Goal: Obtain resource: Obtain resource

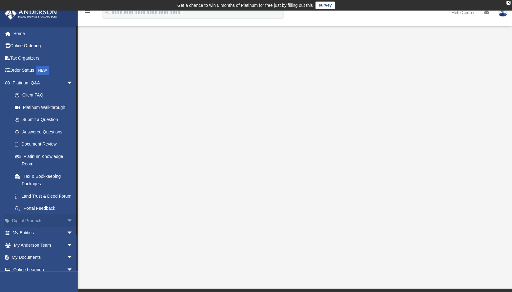
click at [67, 226] on span "arrow_drop_down" at bounding box center [73, 220] width 12 height 13
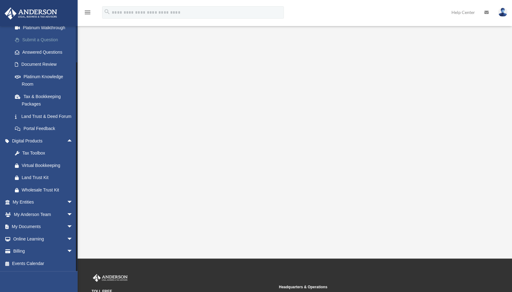
scroll to position [87, 0]
click at [67, 226] on span "arrow_drop_down" at bounding box center [73, 227] width 12 height 13
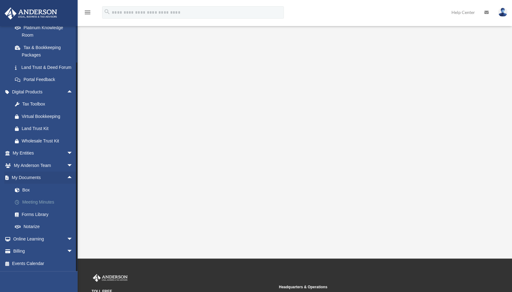
scroll to position [45, 0]
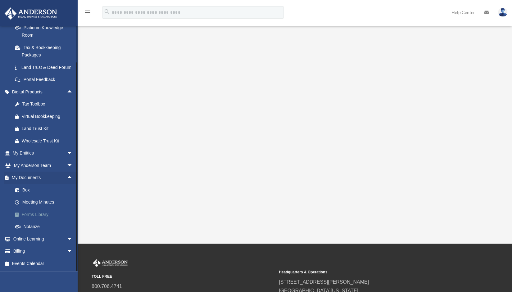
click at [43, 214] on link "Forms Library" at bounding box center [46, 214] width 74 height 12
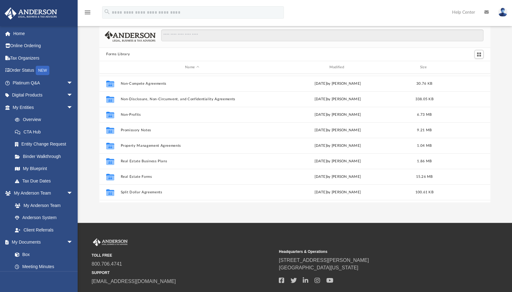
scroll to position [336, 0]
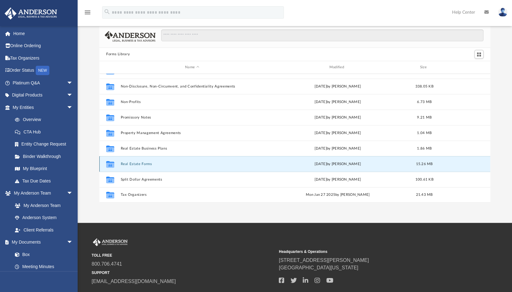
click at [149, 165] on button "Real Estate Forms" at bounding box center [191, 164] width 143 height 4
click at [146, 164] on button "Real Estate Forms" at bounding box center [191, 164] width 143 height 4
click at [127, 162] on button "Real Estate Forms" at bounding box center [191, 164] width 143 height 4
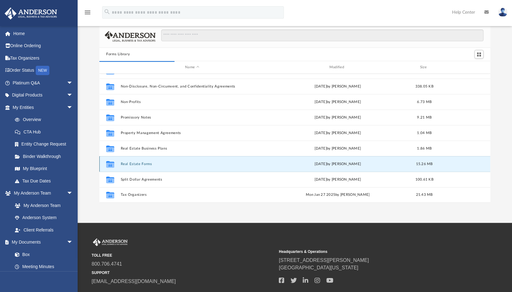
click at [127, 162] on button "Real Estate Forms" at bounding box center [191, 164] width 143 height 4
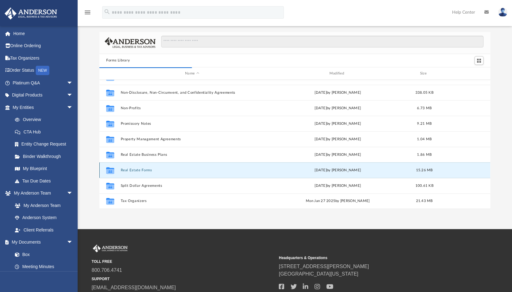
scroll to position [15, 0]
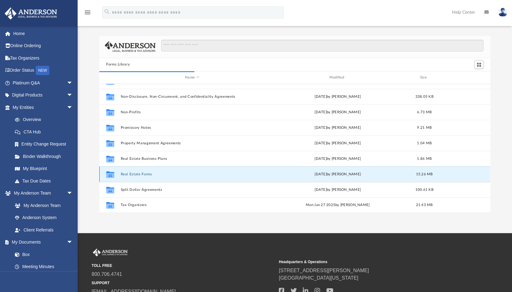
click at [145, 175] on button "Real Estate Forms" at bounding box center [191, 174] width 143 height 4
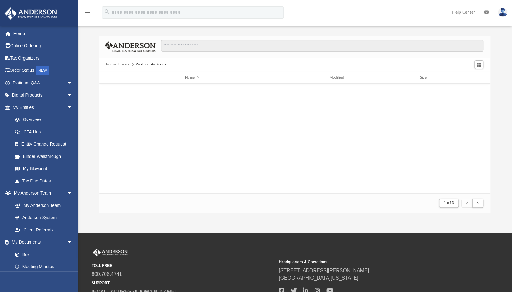
scroll to position [5, 5]
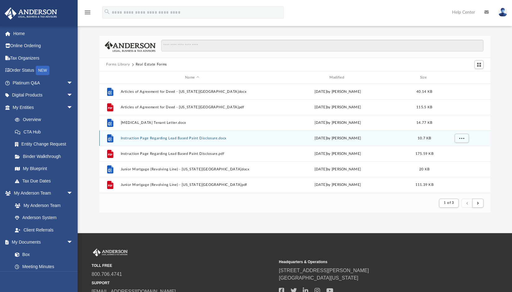
click at [159, 144] on div "File Instruction Page Regarding Lead Based Paint Disclosure.docx Wed Oct 5 2022…" at bounding box center [294, 138] width 391 height 16
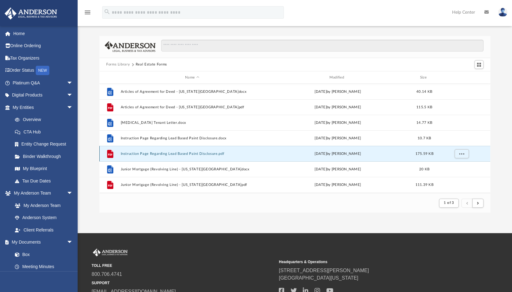
click at [130, 152] on button "Instruction Page Regarding Lead Based Paint Disclosure.pdf" at bounding box center [191, 154] width 143 height 4
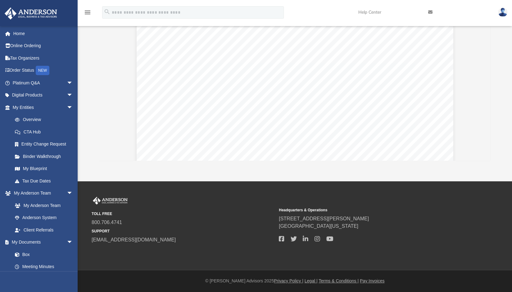
scroll to position [239, 0]
click at [108, 80] on button "Preview" at bounding box center [106, 80] width 14 height 17
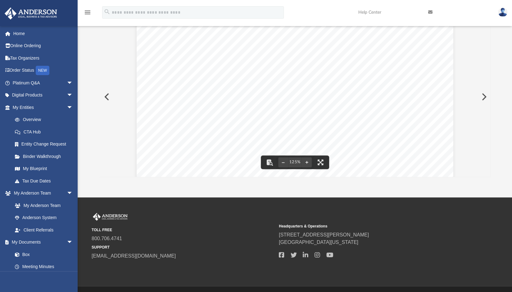
click at [106, 96] on button "Preview" at bounding box center [106, 96] width 14 height 17
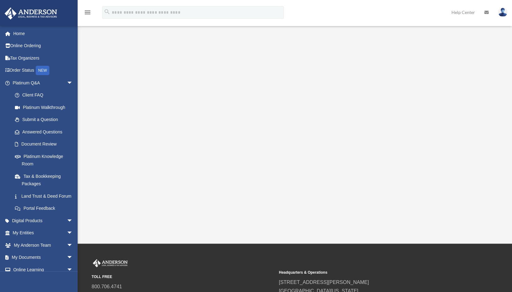
scroll to position [45, 0]
click at [67, 226] on span "arrow_drop_down" at bounding box center [73, 220] width 12 height 13
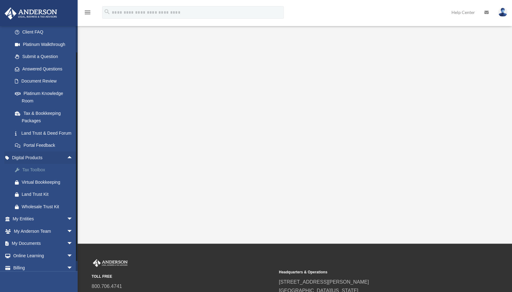
scroll to position [87, 0]
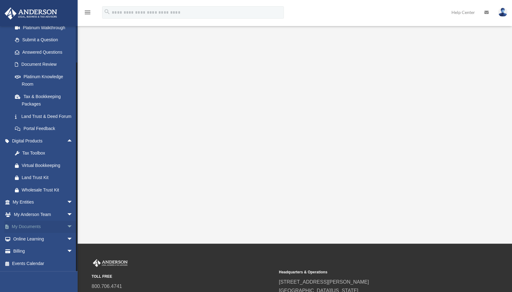
click at [67, 227] on span "arrow_drop_down" at bounding box center [73, 227] width 12 height 13
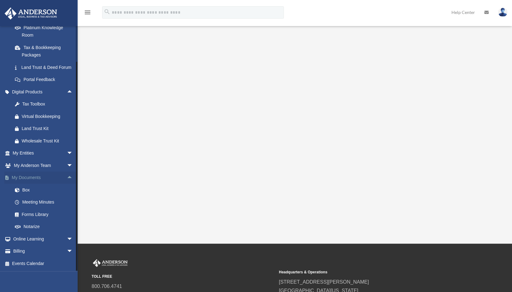
scroll to position [134, 0]
click at [46, 216] on link "Forms Library" at bounding box center [46, 214] width 74 height 12
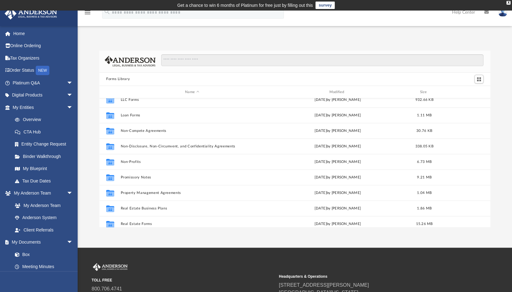
scroll to position [311, 0]
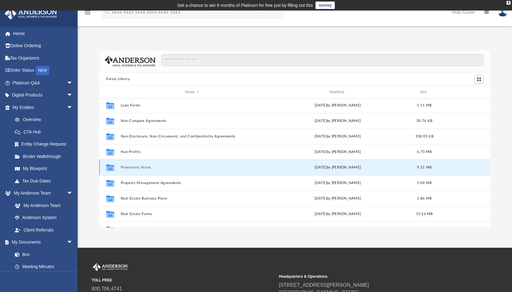
drag, startPoint x: 147, startPoint y: 170, endPoint x: 141, endPoint y: 167, distance: 6.1
click at [141, 167] on button "Promissory Notes" at bounding box center [191, 167] width 143 height 4
click at [112, 167] on icon "grid" at bounding box center [110, 168] width 8 height 5
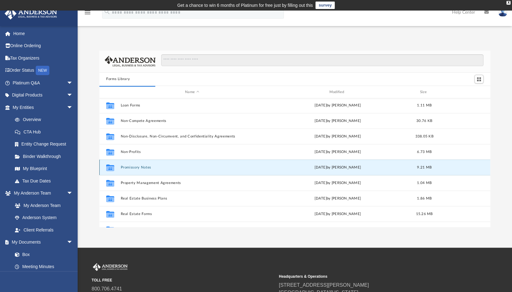
click at [123, 166] on button "Promissory Notes" at bounding box center [191, 167] width 143 height 4
click at [142, 167] on button "Promissory Notes" at bounding box center [191, 167] width 143 height 4
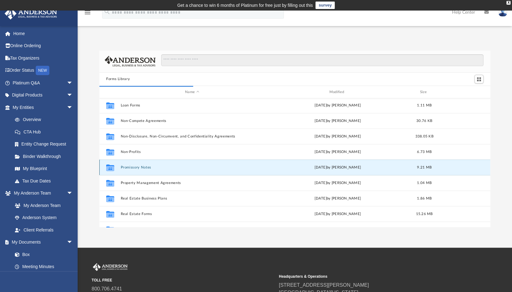
click at [147, 168] on button "Promissory Notes" at bounding box center [191, 167] width 143 height 4
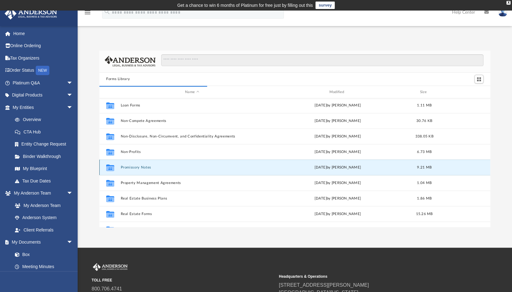
click at [110, 167] on icon "grid" at bounding box center [110, 168] width 8 height 5
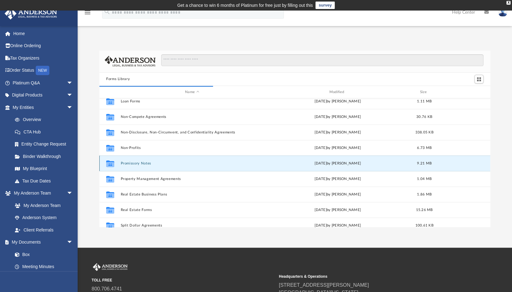
scroll to position [315, 0]
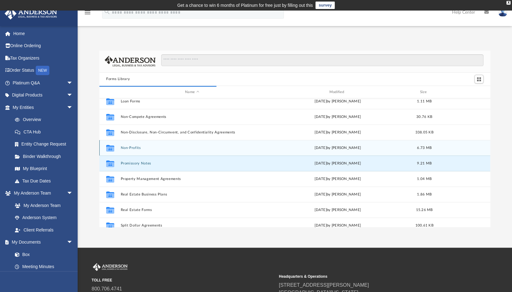
click at [112, 148] on icon "grid" at bounding box center [110, 148] width 8 height 5
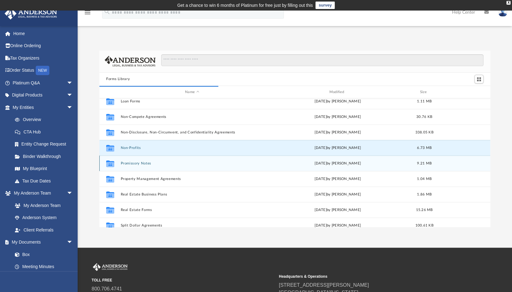
click at [112, 164] on icon "grid" at bounding box center [110, 164] width 8 height 5
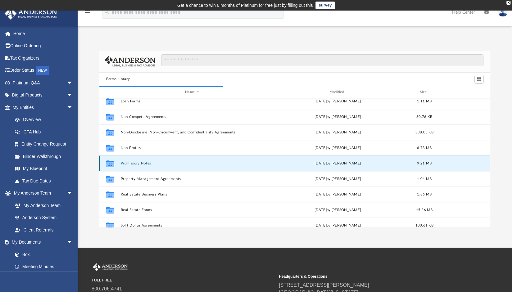
click at [125, 162] on button "Promissory Notes" at bounding box center [191, 163] width 143 height 4
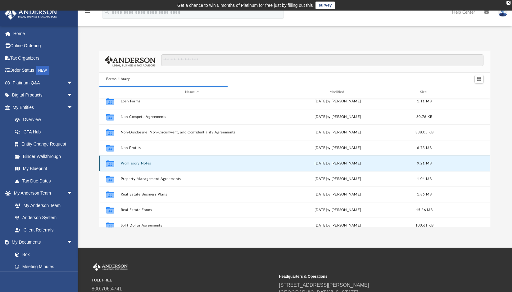
click at [125, 162] on button "Promissory Notes" at bounding box center [191, 163] width 143 height 4
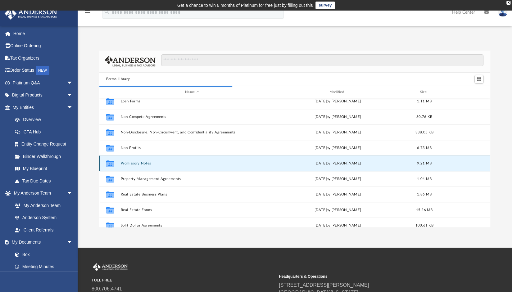
click at [134, 163] on button "Promissory Notes" at bounding box center [191, 163] width 143 height 4
click at [163, 162] on button "Promissory Notes" at bounding box center [191, 163] width 143 height 4
click at [112, 164] on icon "grid" at bounding box center [110, 164] width 8 height 5
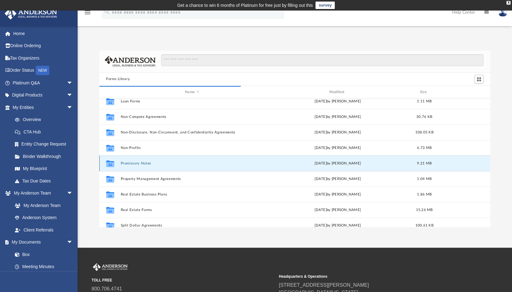
click at [112, 164] on icon "grid" at bounding box center [110, 164] width 8 height 5
click at [123, 164] on button "Promissory Notes" at bounding box center [191, 163] width 143 height 4
click at [405, 162] on div "Fri Nov 4 2022 by Mary Acree" at bounding box center [337, 164] width 143 height 6
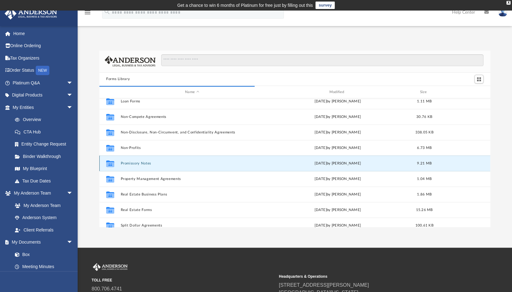
click at [146, 163] on button "Promissory Notes" at bounding box center [191, 163] width 143 height 4
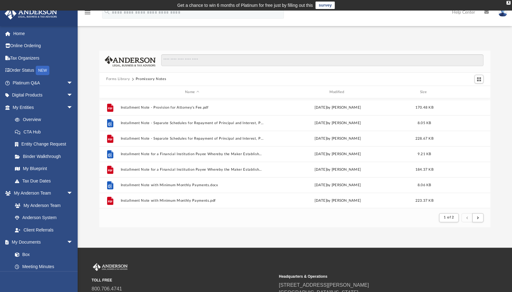
scroll to position [309, 0]
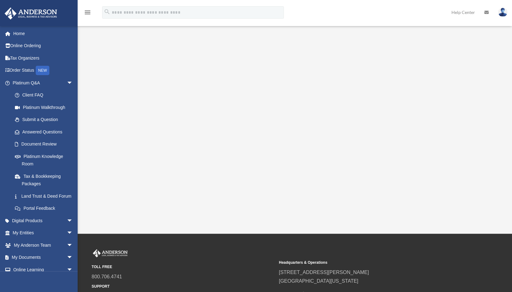
scroll to position [56, 0]
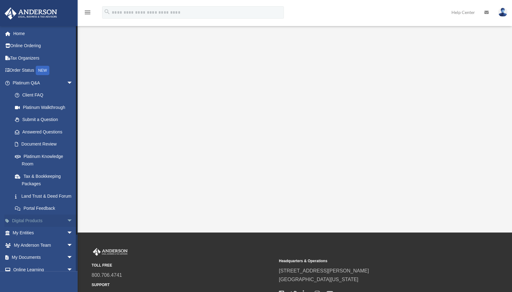
click at [67, 227] on span "arrow_drop_down" at bounding box center [73, 220] width 12 height 13
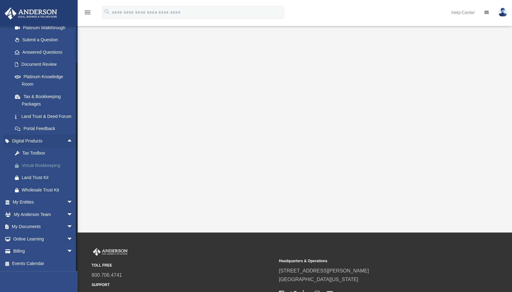
scroll to position [87, 0]
click at [67, 227] on span "arrow_drop_down" at bounding box center [73, 227] width 12 height 13
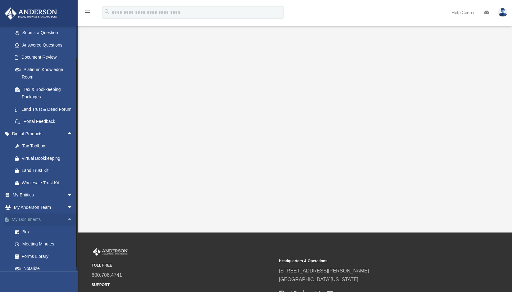
scroll to position [136, 0]
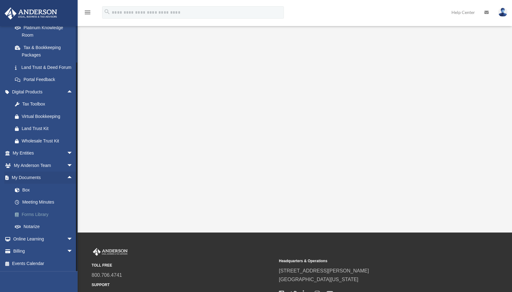
click at [47, 214] on link "Forms Library" at bounding box center [46, 214] width 74 height 12
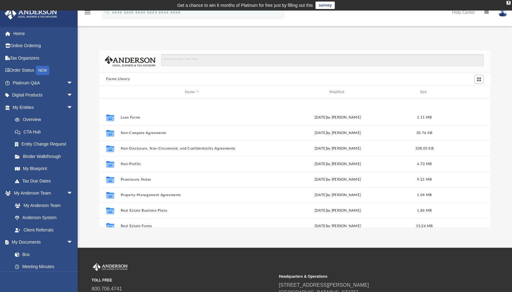
scroll to position [336, 0]
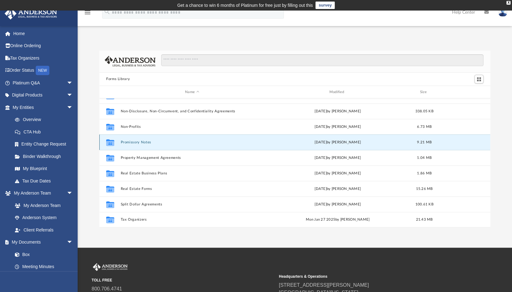
click at [127, 142] on button "Promissory Notes" at bounding box center [191, 142] width 143 height 4
click at [110, 143] on icon "grid" at bounding box center [110, 143] width 8 height 5
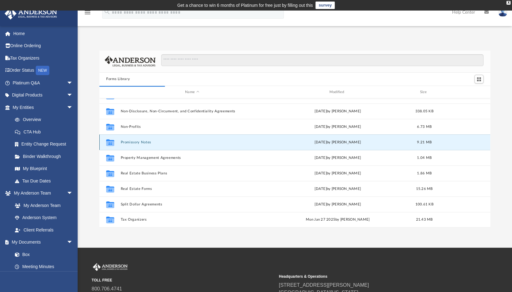
drag, startPoint x: 110, startPoint y: 143, endPoint x: 107, endPoint y: 141, distance: 4.0
click at [107, 141] on icon "grid" at bounding box center [110, 143] width 8 height 5
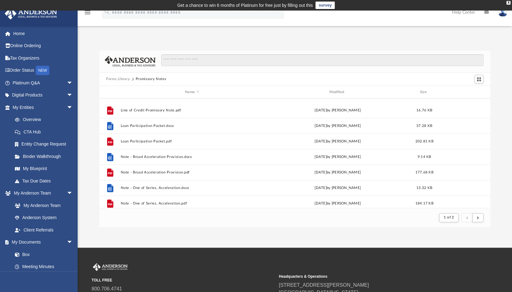
scroll to position [666, 0]
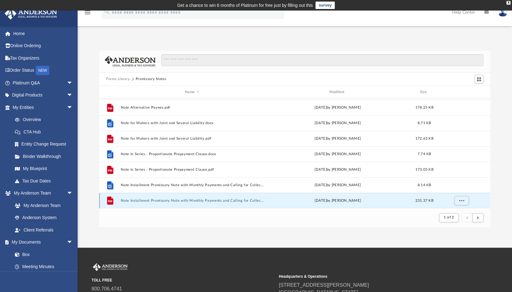
click at [158, 200] on button "Note Installment Promissory Note with Monthly Payments and Calling for Collecti…" at bounding box center [191, 201] width 143 height 4
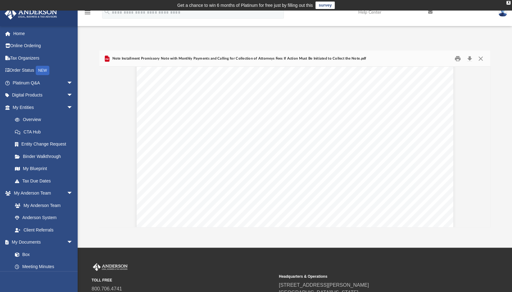
scroll to position [258, 0]
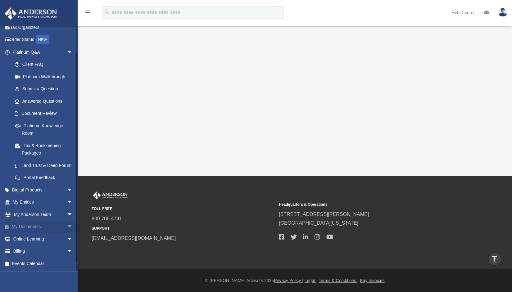
scroll to position [29, 0]
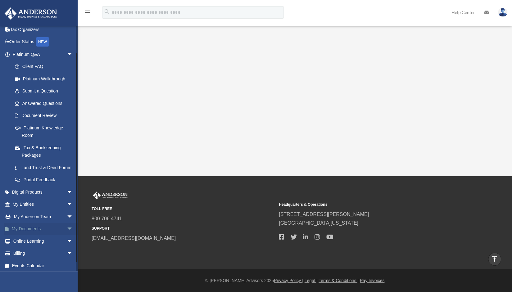
click at [67, 235] on span "arrow_drop_down" at bounding box center [73, 229] width 12 height 13
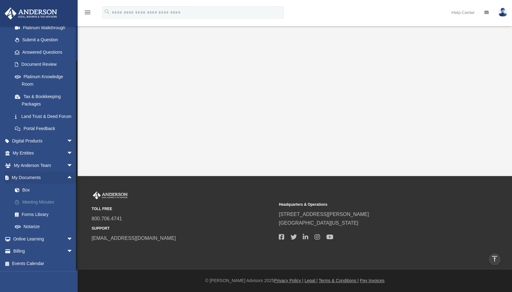
scroll to position [87, 0]
click at [35, 213] on link "Forms Library" at bounding box center [46, 214] width 74 height 12
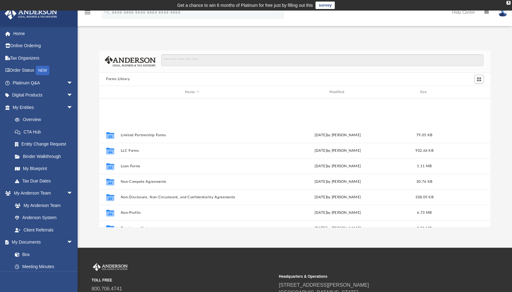
scroll to position [336, 0]
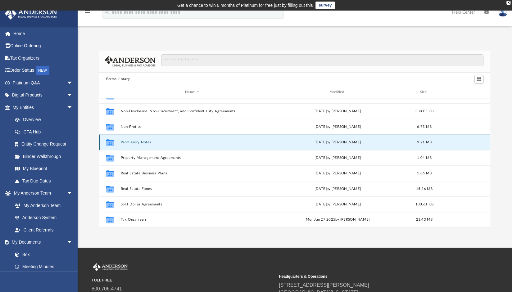
click at [142, 141] on button "Promissory Notes" at bounding box center [191, 142] width 143 height 4
click at [111, 142] on icon "grid" at bounding box center [110, 142] width 8 height 7
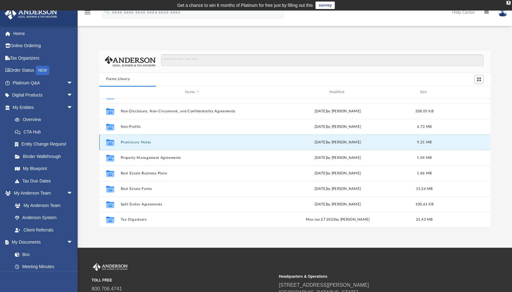
click at [111, 142] on icon "grid" at bounding box center [110, 142] width 8 height 7
click at [125, 141] on button "Promissory Notes" at bounding box center [191, 142] width 143 height 4
drag, startPoint x: 125, startPoint y: 141, endPoint x: 122, endPoint y: 142, distance: 3.6
click at [122, 142] on button "Promissory Notes" at bounding box center [191, 142] width 143 height 4
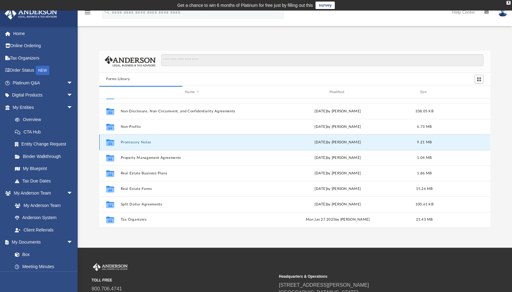
click at [128, 143] on button "Promissory Notes" at bounding box center [191, 142] width 143 height 4
drag, startPoint x: 129, startPoint y: 145, endPoint x: 146, endPoint y: 142, distance: 17.3
click at [146, 142] on div "Collaborated Folder Promissory Notes [DATE] by [PERSON_NAME] 9.21 MB" at bounding box center [294, 142] width 391 height 16
click at [146, 142] on button "Promissory Notes" at bounding box center [191, 142] width 143 height 4
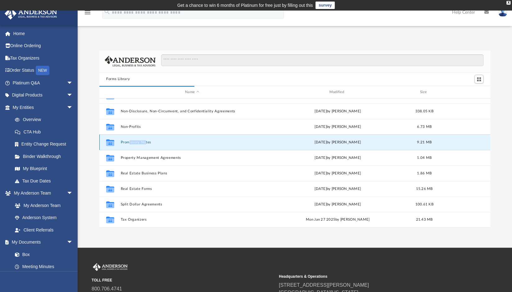
click at [146, 142] on button "Promissory Notes" at bounding box center [191, 142] width 143 height 4
click at [149, 142] on button "Promissory Notes" at bounding box center [191, 142] width 143 height 4
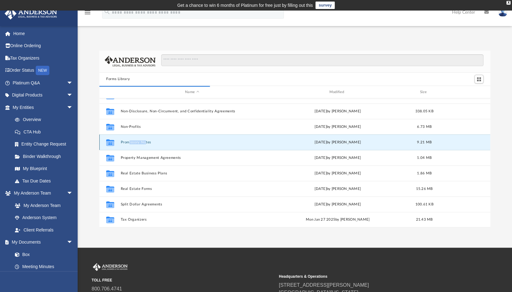
click at [152, 142] on button "Promissory Notes" at bounding box center [191, 142] width 143 height 4
click at [148, 141] on button "Promissory Notes" at bounding box center [191, 142] width 143 height 4
click at [109, 143] on icon "grid" at bounding box center [110, 143] width 8 height 5
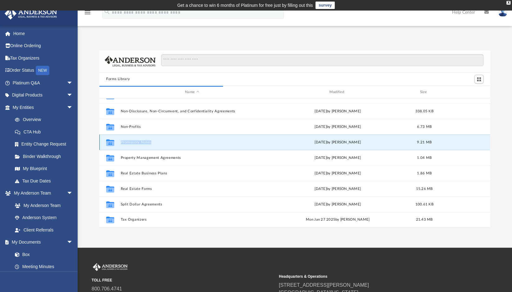
click at [109, 143] on icon "grid" at bounding box center [110, 143] width 8 height 5
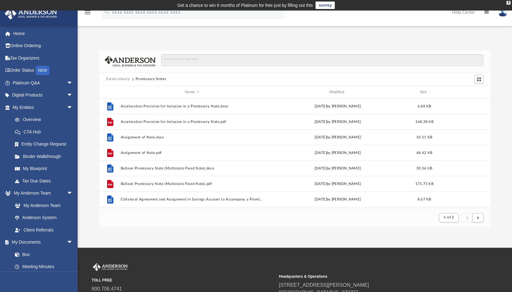
scroll to position [5, 5]
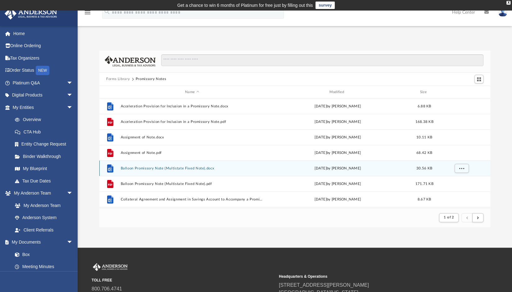
drag, startPoint x: 109, startPoint y: 143, endPoint x: 253, endPoint y: 162, distance: 144.9
click at [253, 162] on div "File Balloon Promissory Note (Multistate Fixed Note).docx [DATE] by [PERSON_NAM…" at bounding box center [294, 168] width 391 height 16
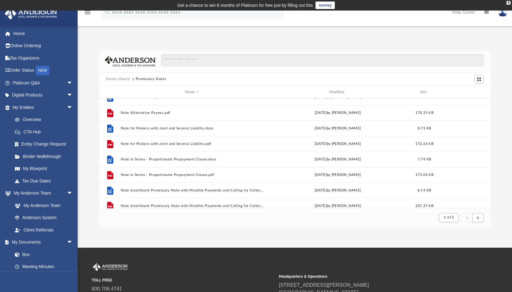
scroll to position [666, 0]
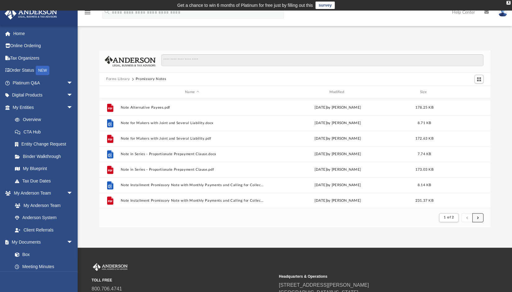
click at [477, 217] on span "submit" at bounding box center [478, 217] width 2 height 3
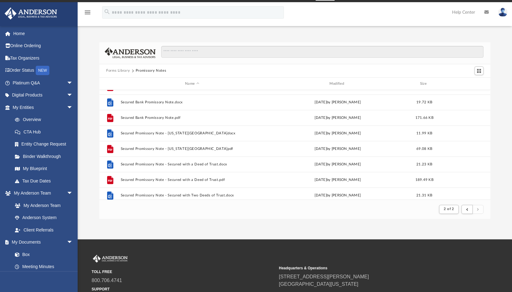
scroll to position [336, 0]
